Goal: Task Accomplishment & Management: Complete application form

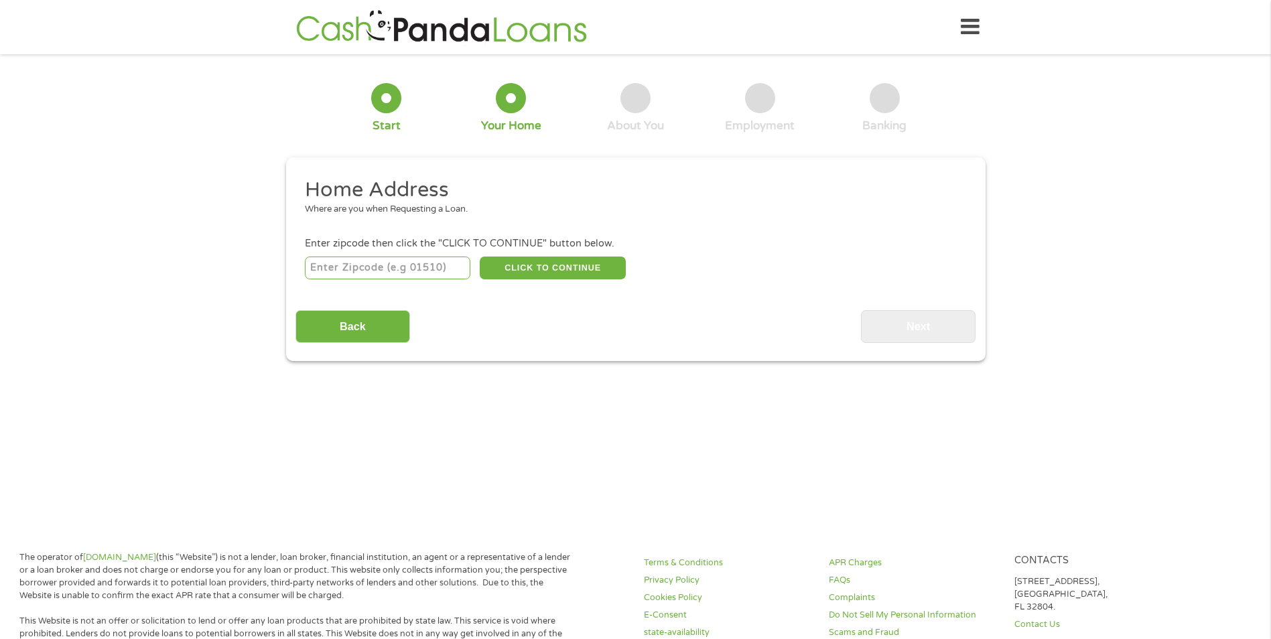
click at [396, 263] on input "number" at bounding box center [387, 268] width 165 height 23
type input "54130"
click at [576, 273] on button "CLICK TO CONTINUE" at bounding box center [553, 268] width 146 height 23
type input "54130"
type input "Kaukauna"
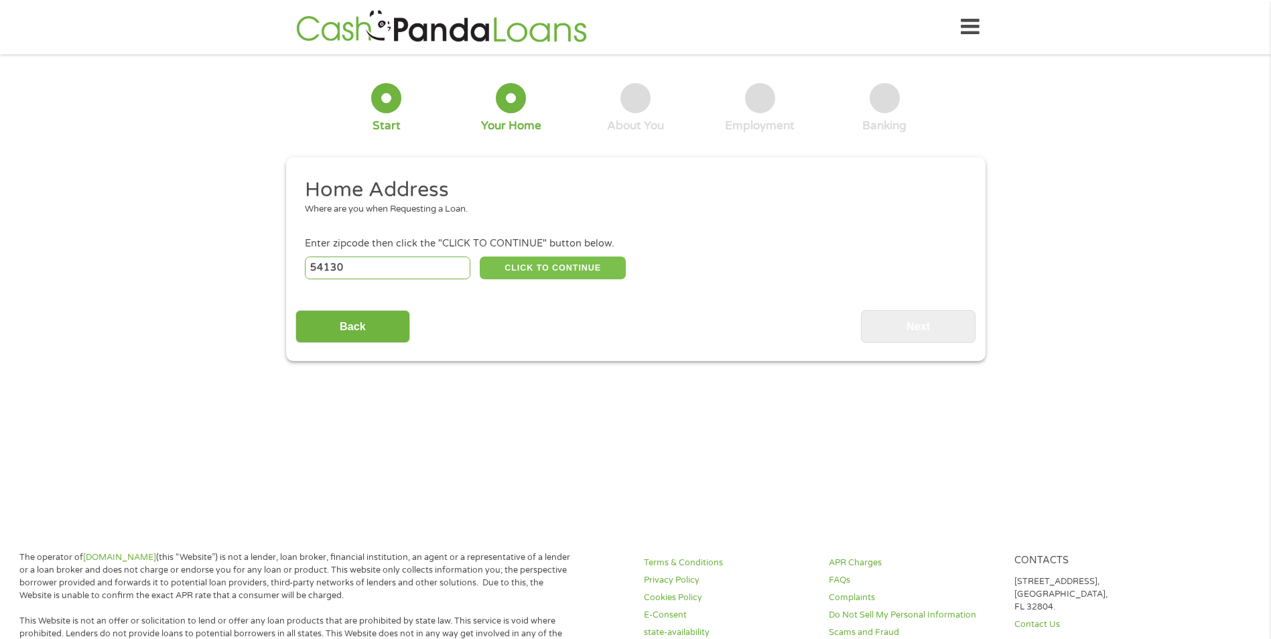
select select "[US_STATE]"
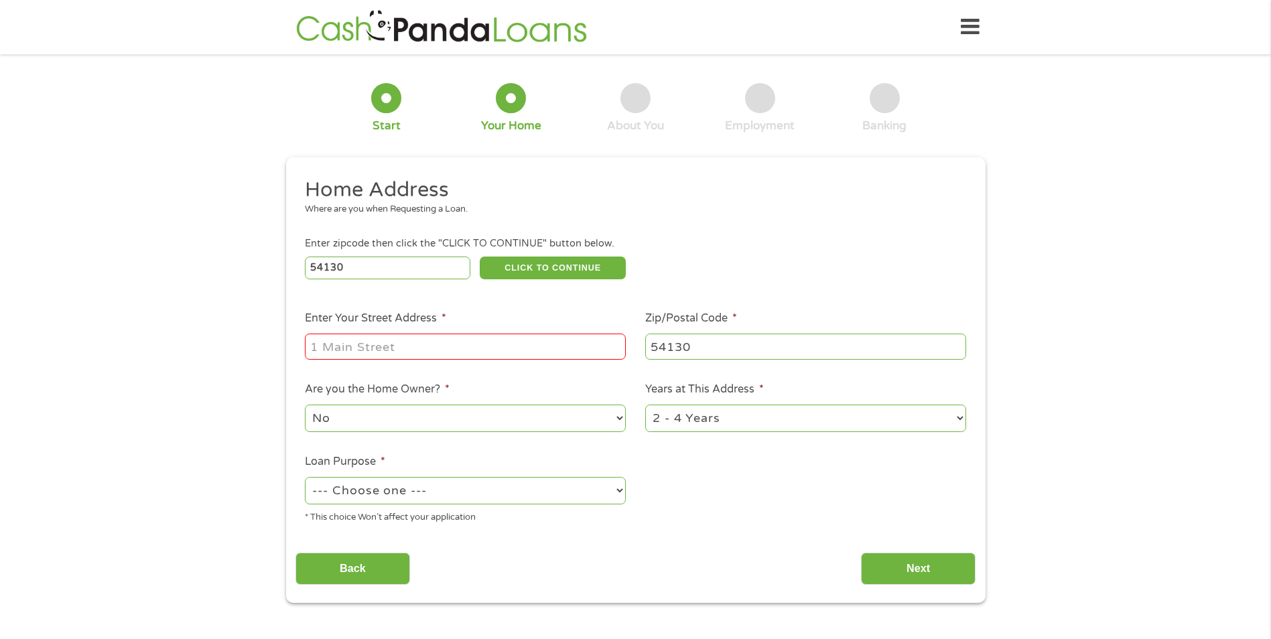
click at [438, 357] on input "Enter Your Street Address *" at bounding box center [465, 346] width 321 height 25
type input "1601 [PERSON_NAME] Dr"
select select "60months"
select select "debtconsolidation"
click at [877, 557] on input "Next" at bounding box center [918, 569] width 115 height 33
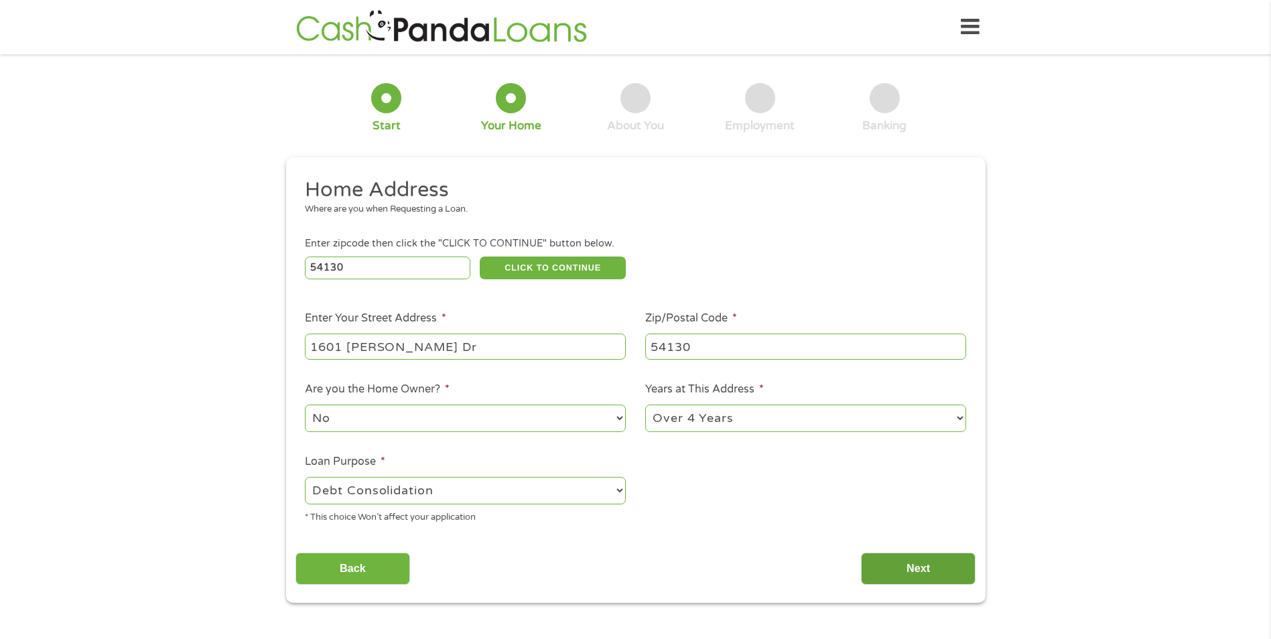
scroll to position [5, 5]
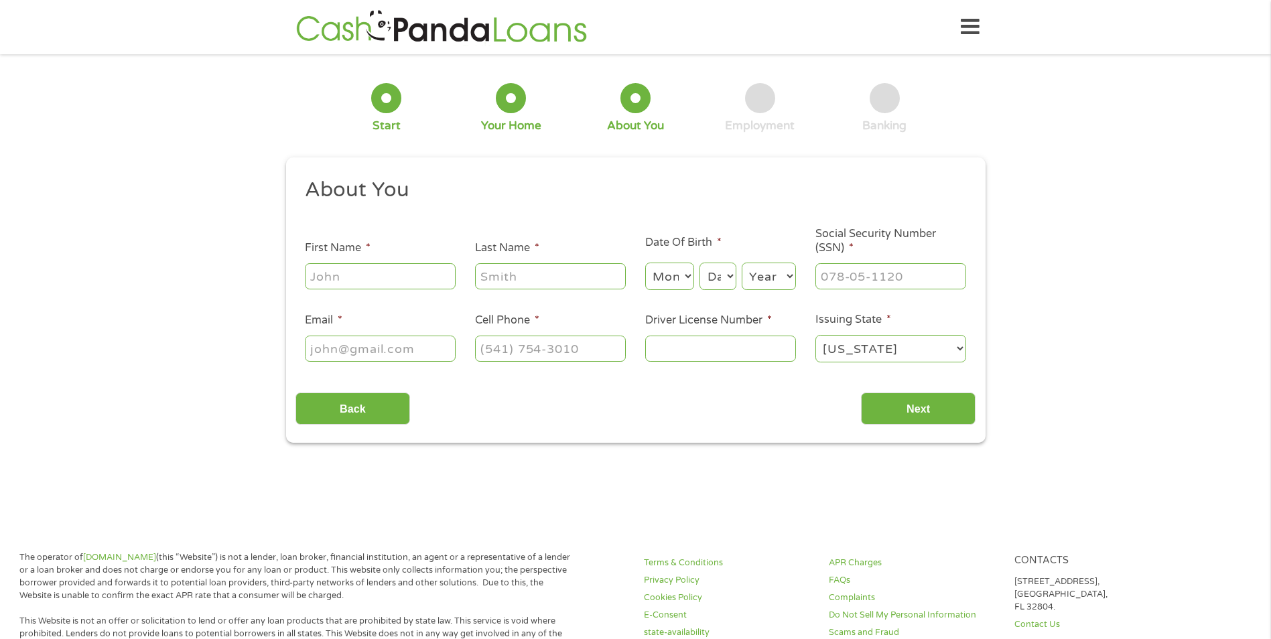
click at [364, 301] on ul "About You This field is hidden when viewing the form Title * --- Choose one ---…" at bounding box center [635, 276] width 680 height 198
click at [356, 287] on input "First Name *" at bounding box center [380, 275] width 151 height 25
type input "[PERSON_NAME]"
type input "[GEOGRAPHIC_DATA]"
select select "10"
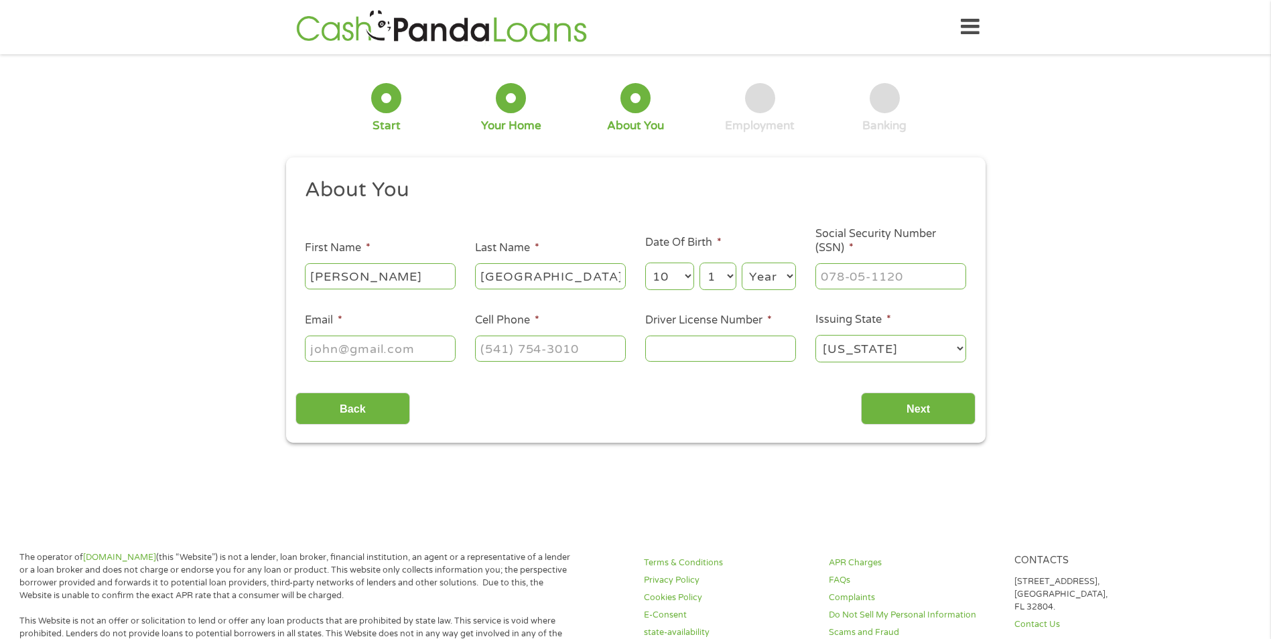
select select "14"
select select "1994"
type input "394-13-5733"
type input "[EMAIL_ADDRESS][DOMAIN_NAME]"
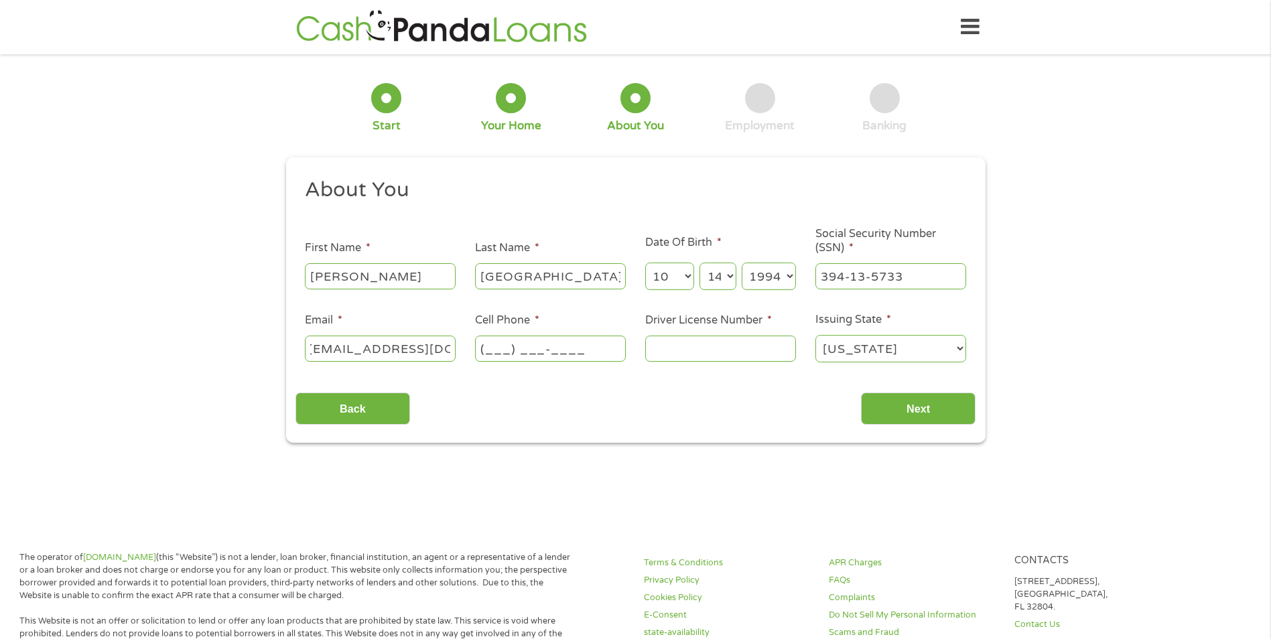
scroll to position [0, 0]
type input "[PHONE_NUMBER]"
type input "w4200129487400"
click at [861, 393] on input "Next" at bounding box center [918, 409] width 115 height 33
click at [882, 427] on div "This field is hidden when viewing the form gclid This field is hidden when view…" at bounding box center [635, 300] width 699 height 286
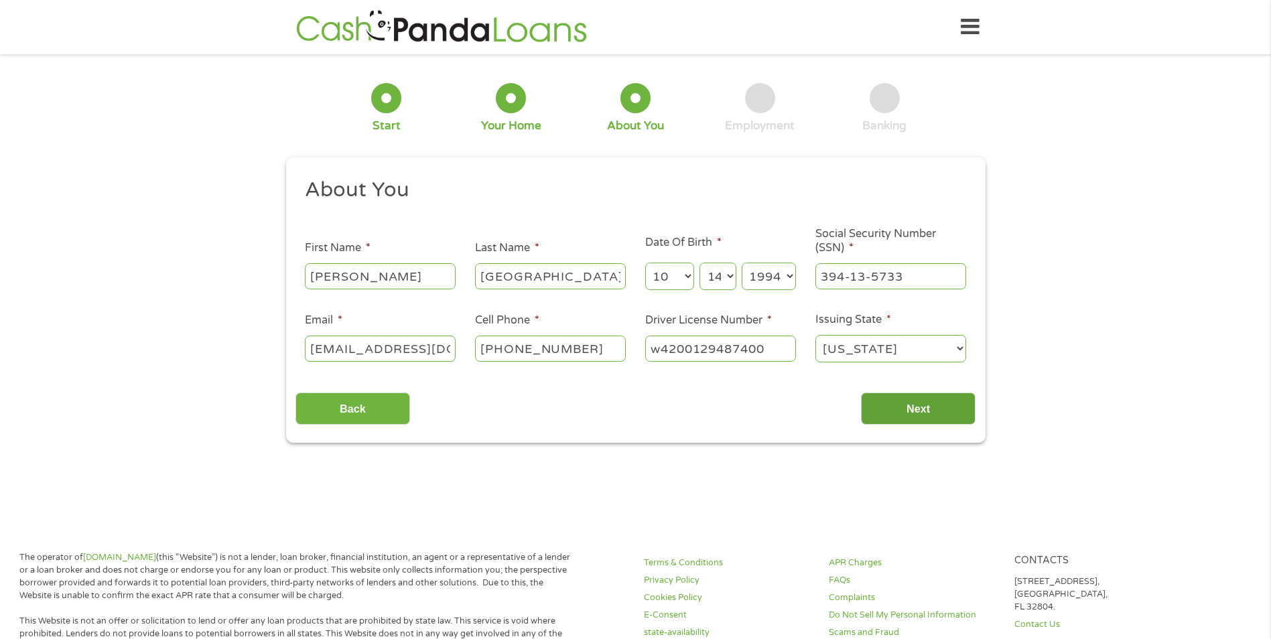
click at [891, 412] on input "Next" at bounding box center [918, 409] width 115 height 33
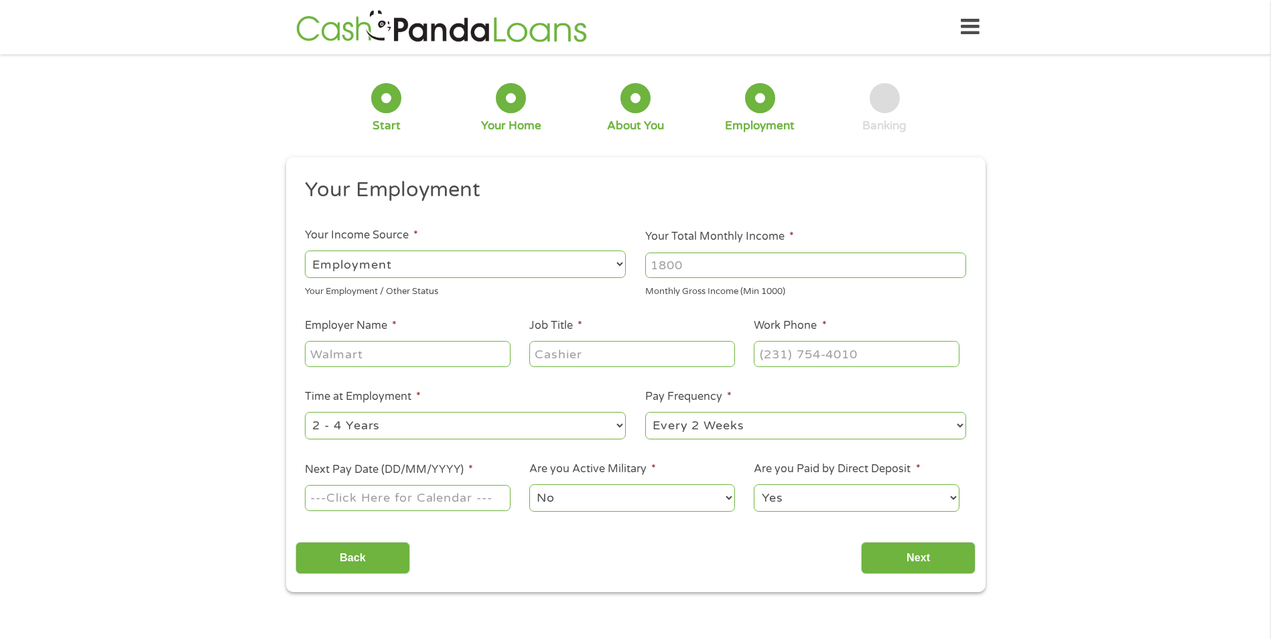
scroll to position [5, 5]
click at [494, 244] on li "Your Income Source * --- Choose one --- Employment [DEMOGRAPHIC_DATA] Benefits …" at bounding box center [465, 262] width 340 height 71
click at [708, 263] on input "Your Total Monthly Income *" at bounding box center [805, 265] width 321 height 25
type input "5000"
type input "Barbs Centre for Dance"
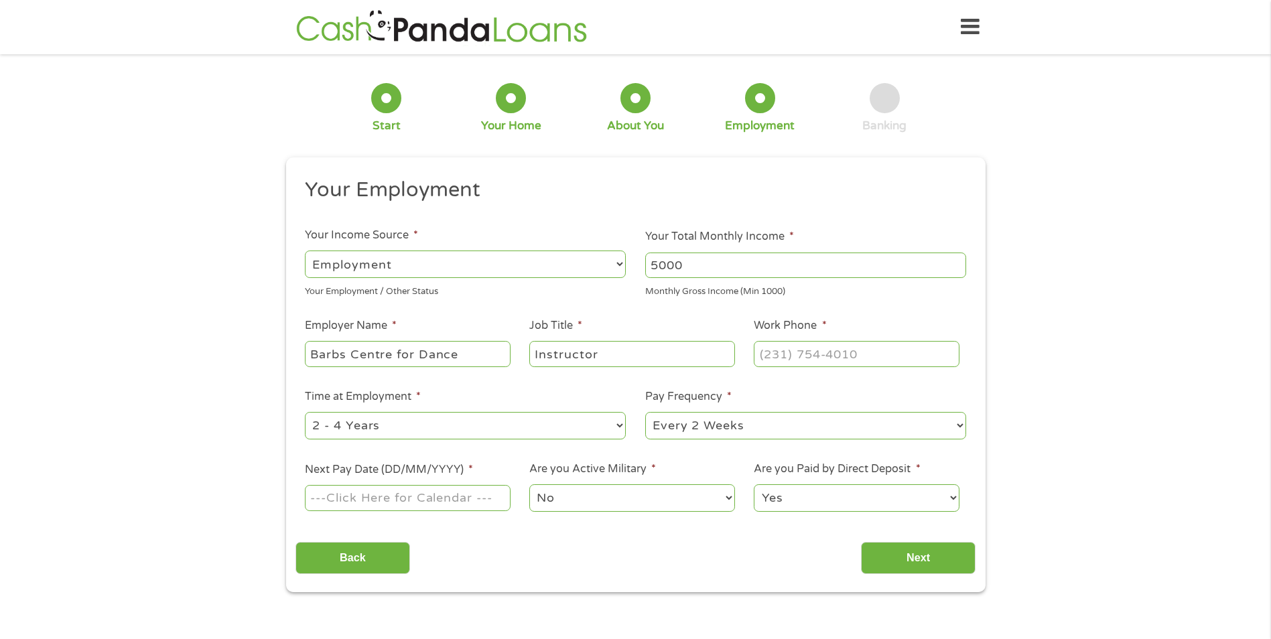
type input "Instructor"
type input "[PHONE_NUMBER]"
type input "[DATE]"
click at [918, 549] on input "Next" at bounding box center [918, 558] width 115 height 33
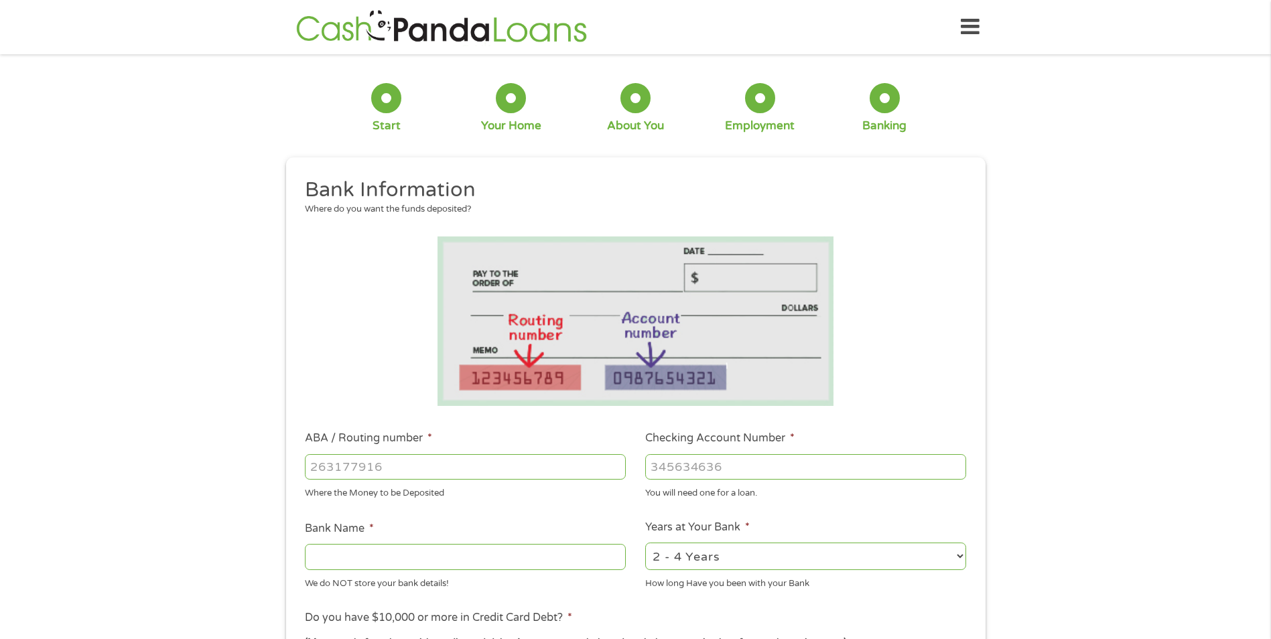
click at [394, 464] on input "ABA / Routing number *" at bounding box center [465, 466] width 321 height 25
type input "275978394"
type input "CAPITAL CREDIT UNION"
type input "275978394"
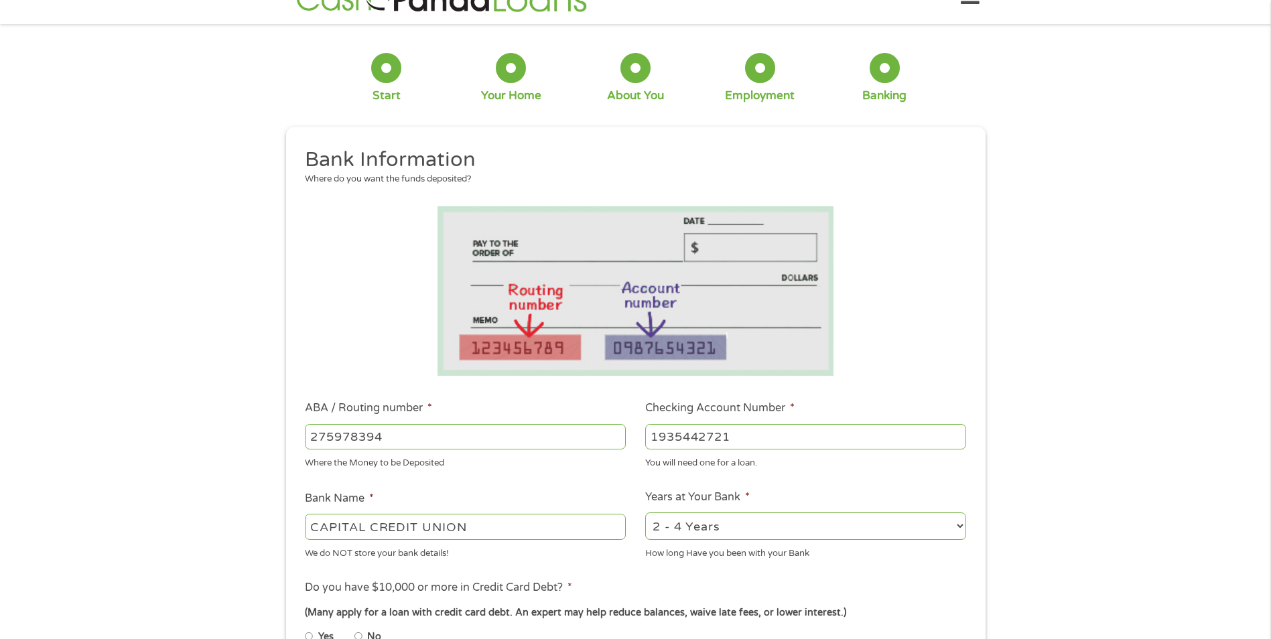
scroll to position [31, 0]
type input "1935442721"
click at [782, 520] on select "2 - 4 Years 6 - 12 Months 1 - 2 Years Over 4 Years" at bounding box center [805, 524] width 321 height 27
drag, startPoint x: 754, startPoint y: 529, endPoint x: 753, endPoint y: 541, distance: 11.5
click at [754, 529] on select "2 - 4 Years 6 - 12 Months 1 - 2 Years Over 4 Years" at bounding box center [805, 524] width 321 height 27
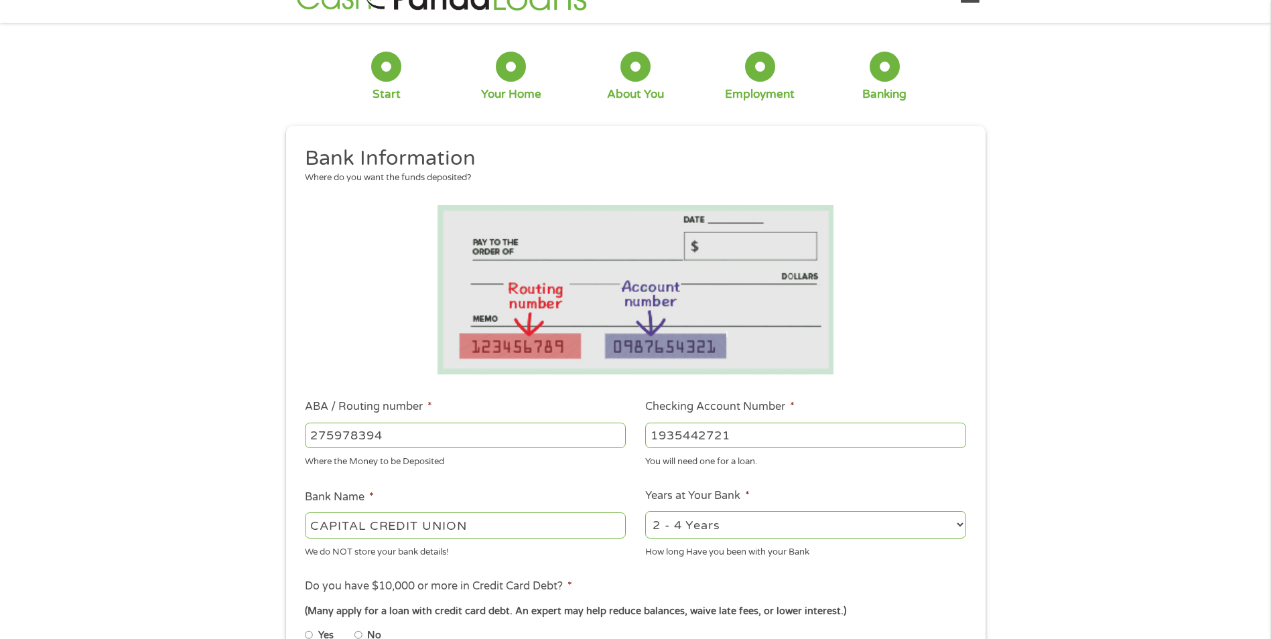
select select "60months"
click at [645, 511] on select "2 - 4 Years 6 - 12 Months 1 - 2 Years Over 4 Years" at bounding box center [805, 524] width 321 height 27
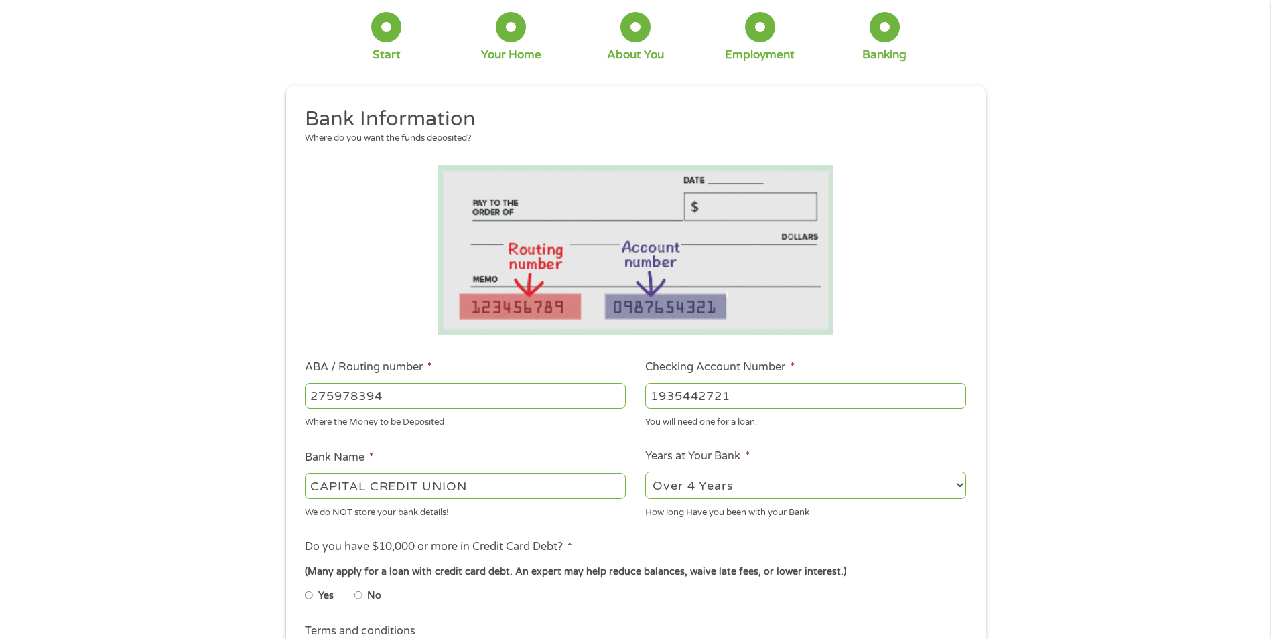
scroll to position [86, 0]
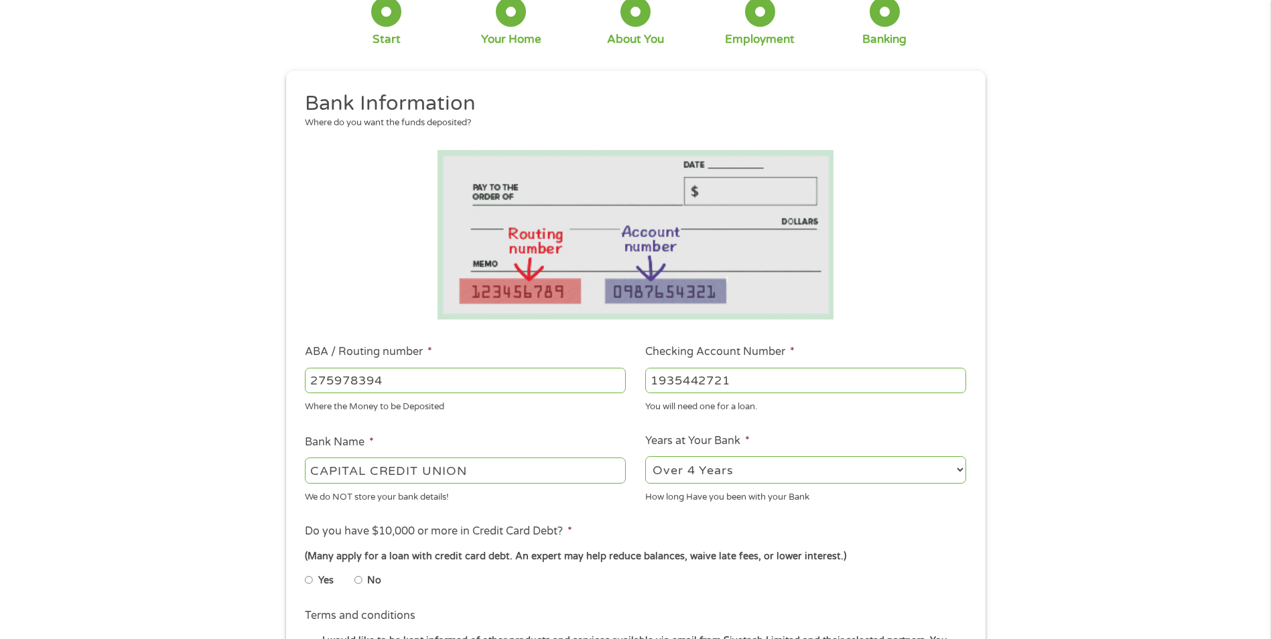
click at [375, 579] on label "No" at bounding box center [374, 580] width 14 height 15
click at [362, 579] on input "No" at bounding box center [358, 579] width 8 height 21
radio input "true"
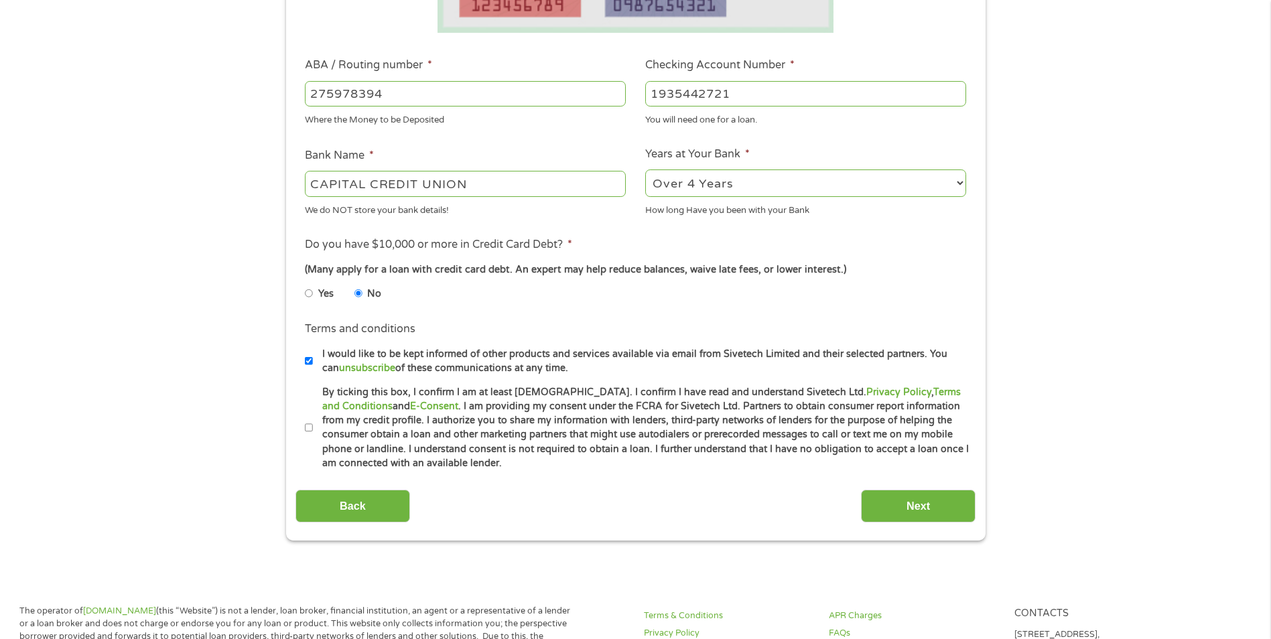
scroll to position [437, 0]
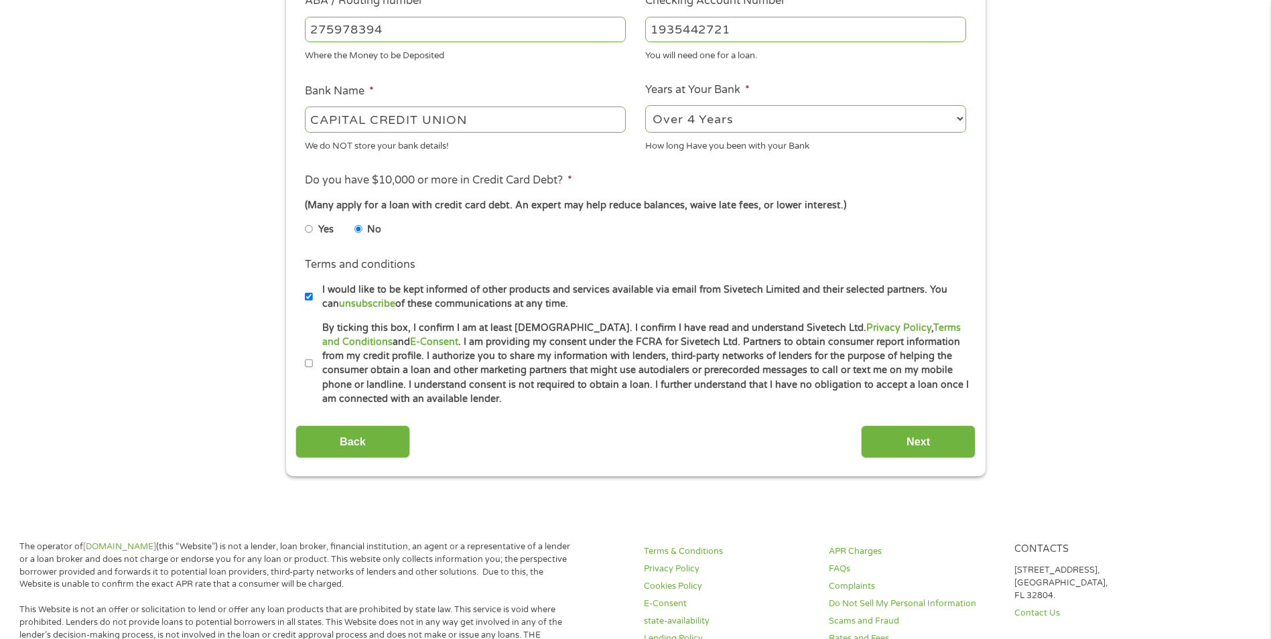
click at [306, 293] on input "I would like to be kept informed of other products and services available via e…" at bounding box center [309, 296] width 8 height 21
checkbox input "false"
click at [920, 454] on input "Next" at bounding box center [918, 441] width 115 height 33
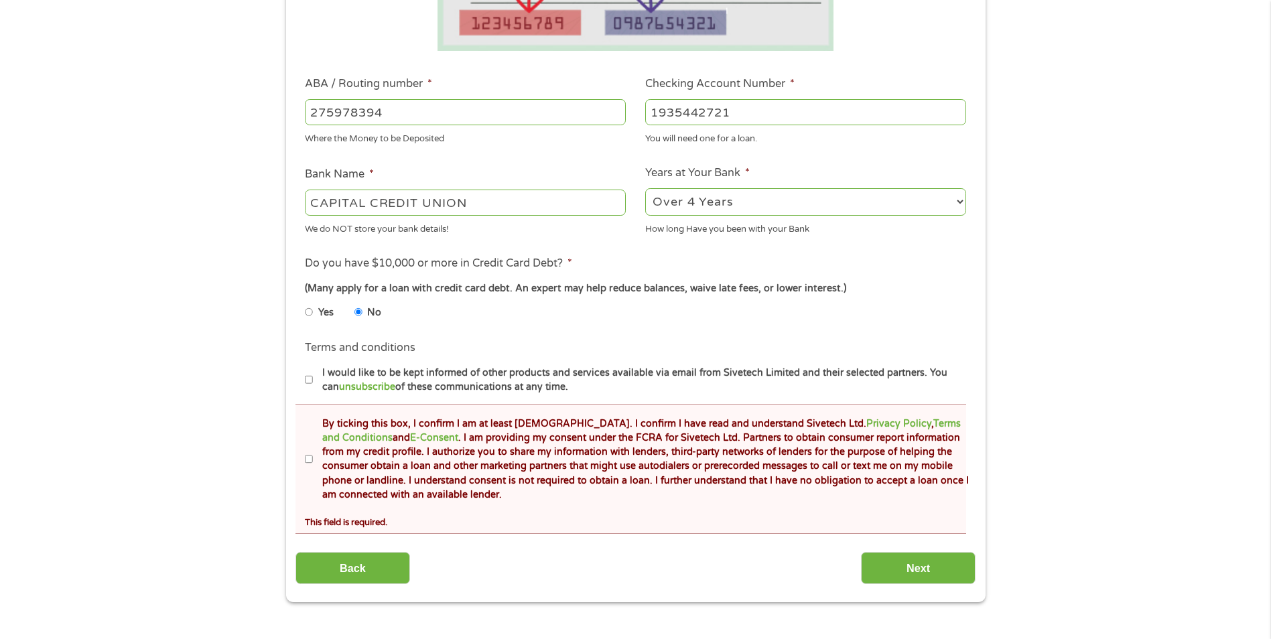
scroll to position [573, 0]
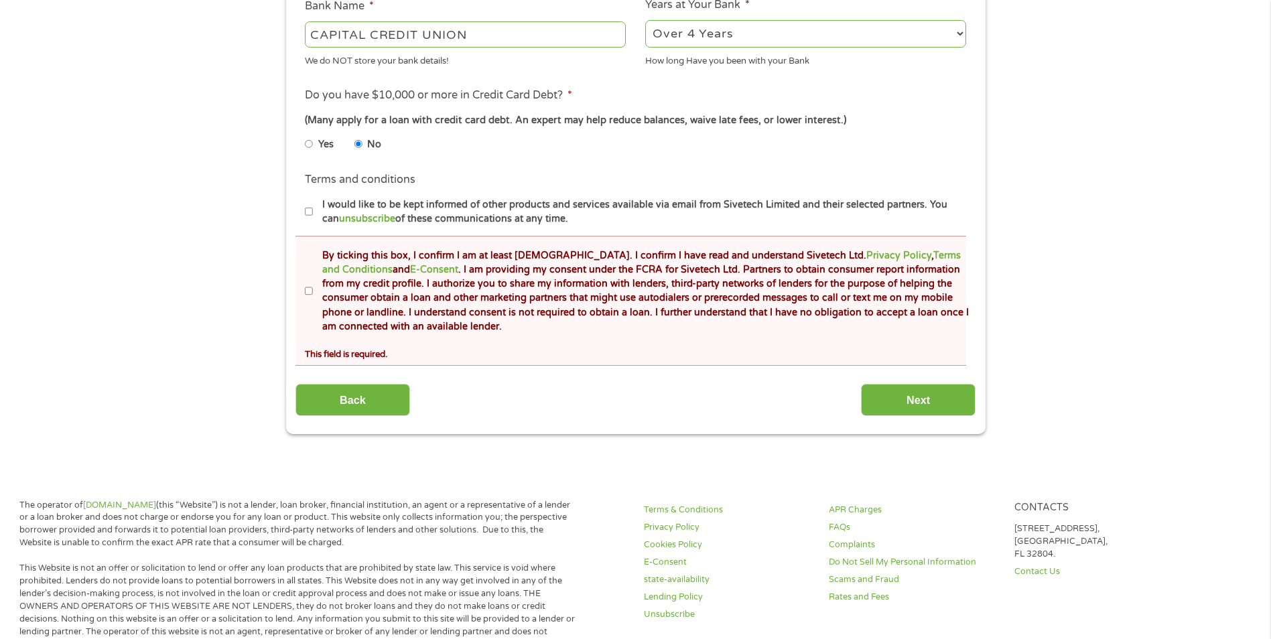
click at [304, 289] on li "Terms and conditions * By ticking this box, I confirm I am at least [DEMOGRAPHI…" at bounding box center [630, 301] width 670 height 130
click at [305, 290] on input "By ticking this box, I confirm I am at least [DEMOGRAPHIC_DATA]. I confirm I ha…" at bounding box center [309, 291] width 8 height 21
checkbox input "true"
click at [967, 410] on input "Next" at bounding box center [918, 400] width 115 height 33
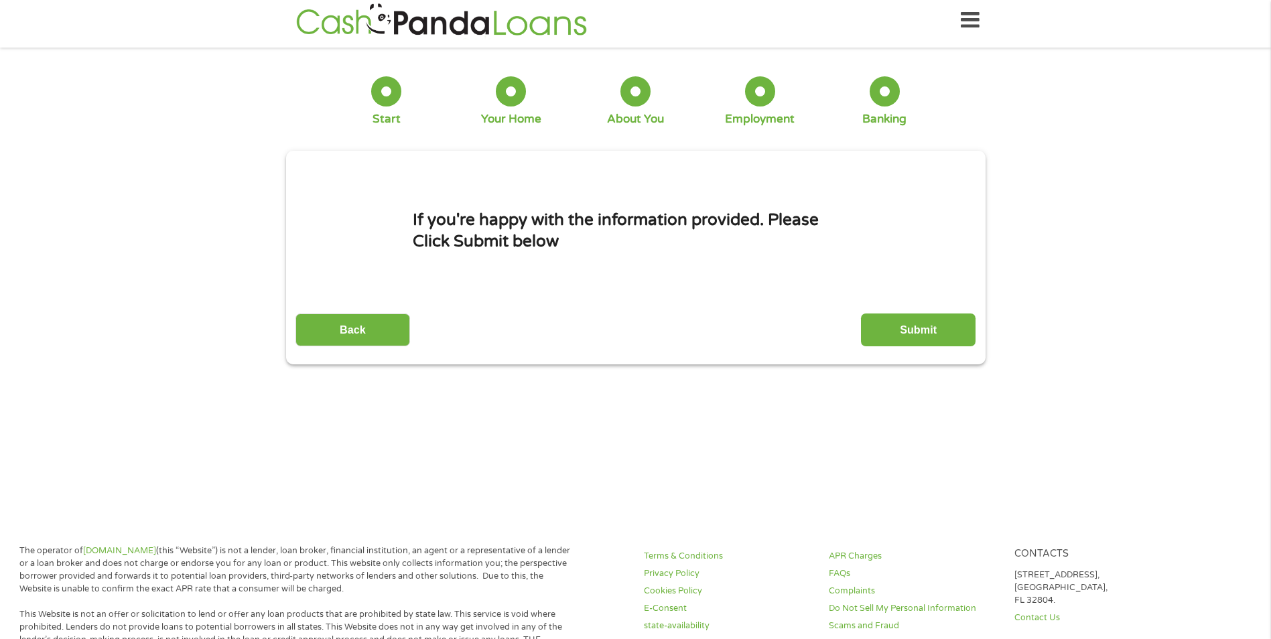
scroll to position [0, 0]
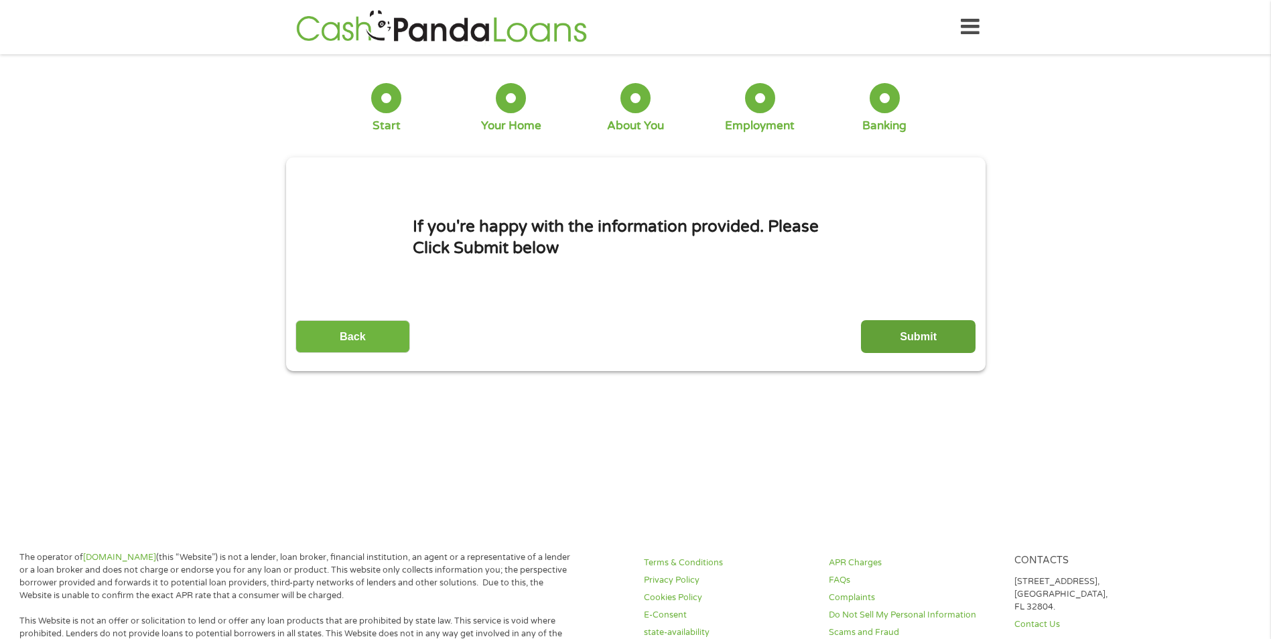
click at [914, 334] on input "Submit" at bounding box center [918, 336] width 115 height 33
